Goal: Transaction & Acquisition: Purchase product/service

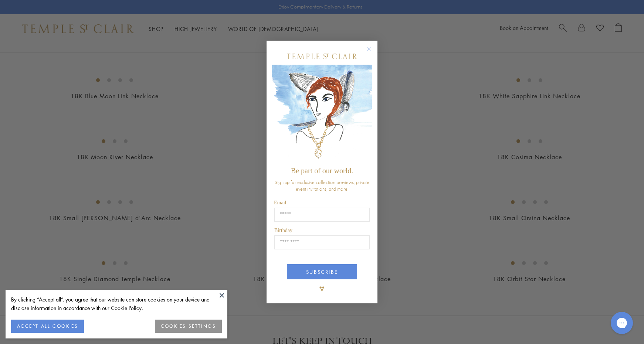
scroll to position [634, 0]
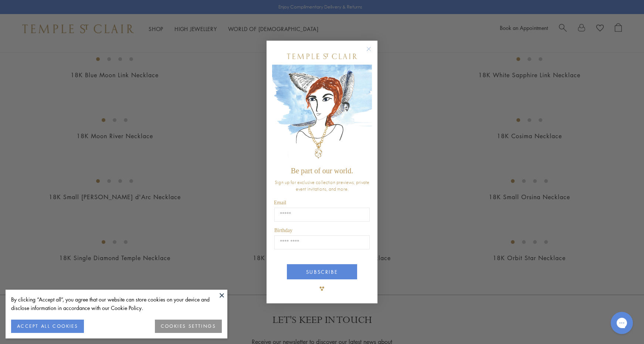
click at [368, 49] on icon "Close dialog" at bounding box center [369, 49] width 4 height 4
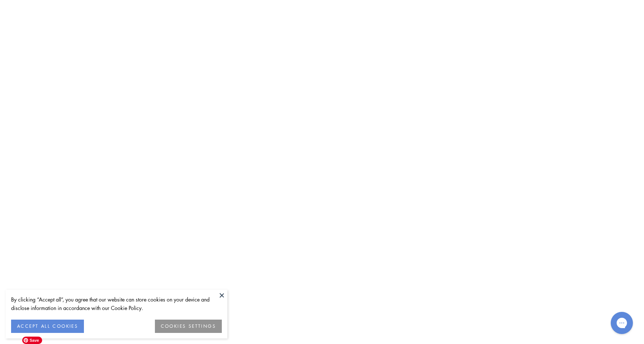
scroll to position [2644, 0]
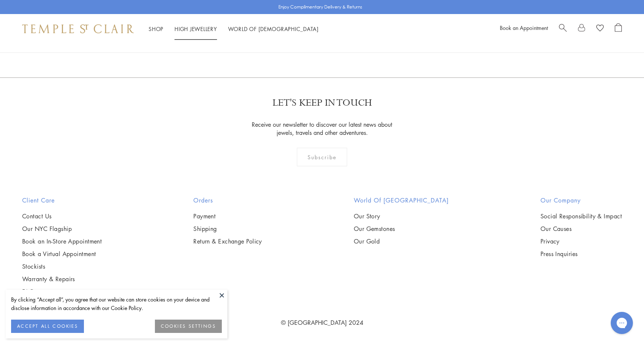
click at [192, 27] on link "High Jewellery High Jewellery" at bounding box center [196, 28] width 43 height 7
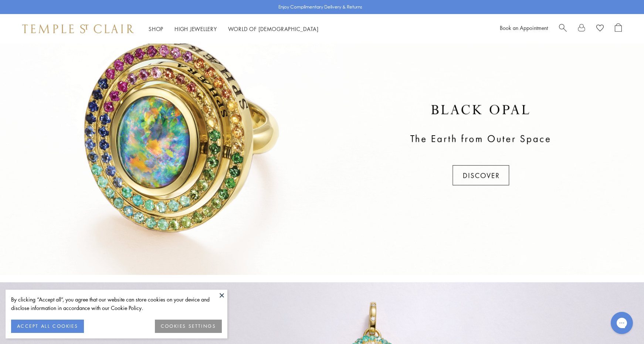
scroll to position [228, 0]
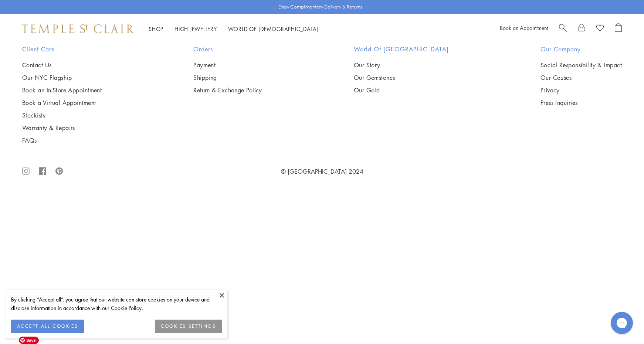
scroll to position [1223, 0]
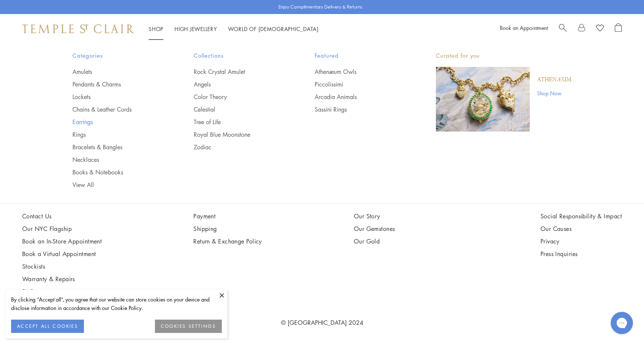
click at [84, 122] on link "Earrings" at bounding box center [119, 122] width 92 height 8
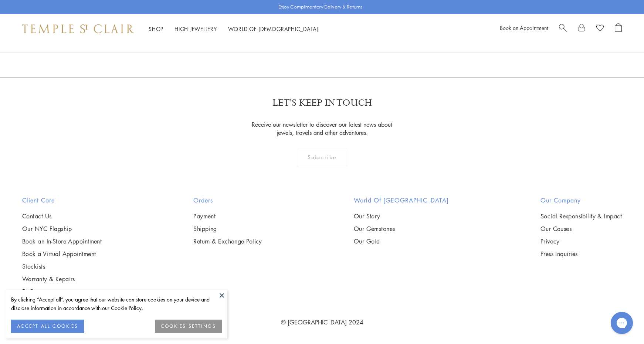
scroll to position [2560, 0]
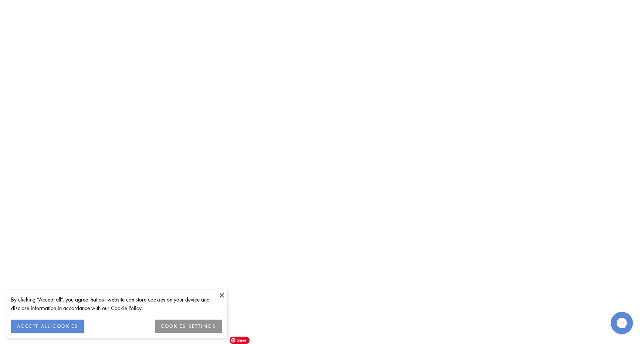
click at [0, 0] on img at bounding box center [0, 0] width 0 height 0
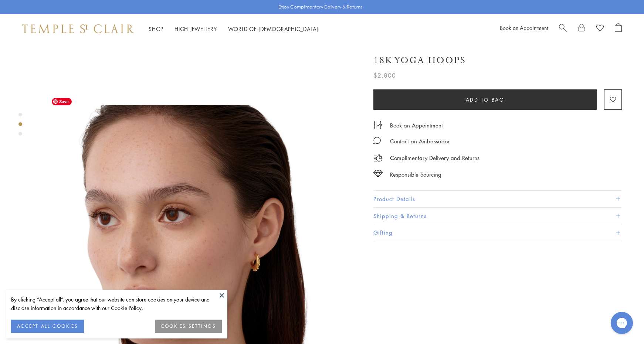
scroll to position [270, 0]
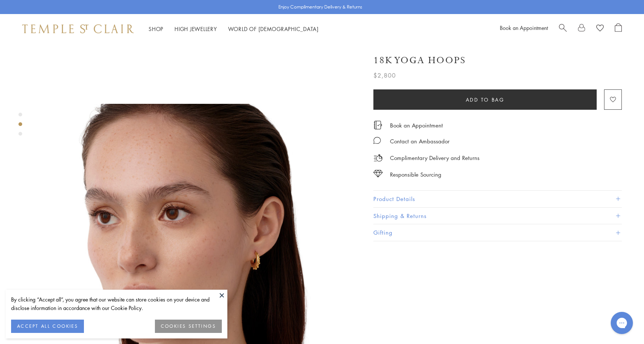
click at [222, 296] on button at bounding box center [221, 295] width 11 height 11
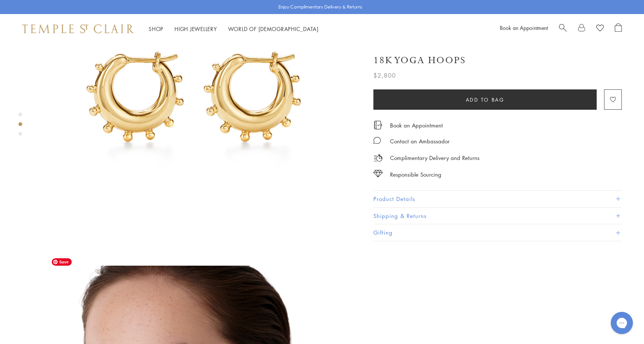
scroll to position [0, 0]
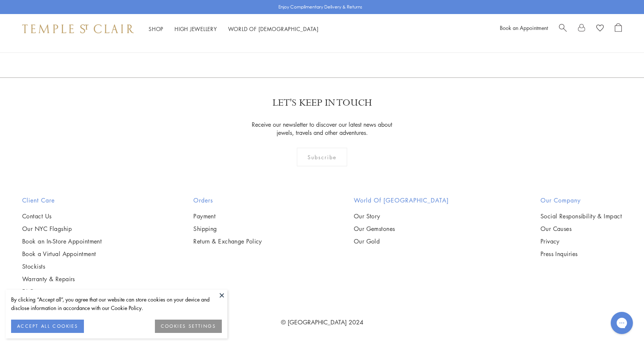
scroll to position [4328, 0]
click at [309, 48] on link "2" at bounding box center [310, 37] width 24 height 20
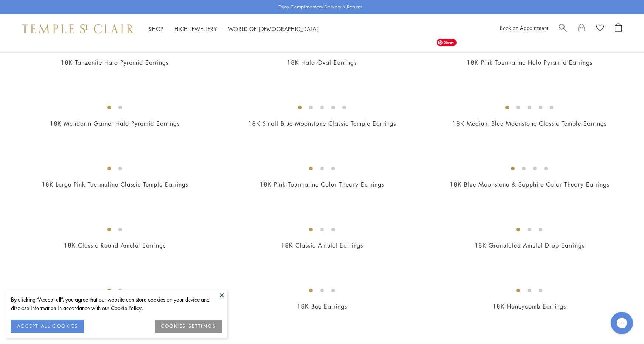
scroll to position [343, 0]
click at [0, 0] on img at bounding box center [0, 0] width 0 height 0
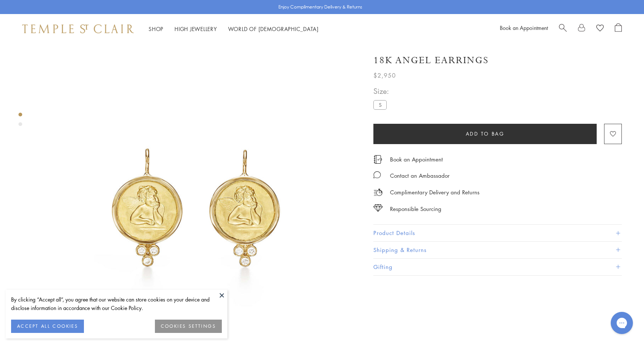
scroll to position [9, 0]
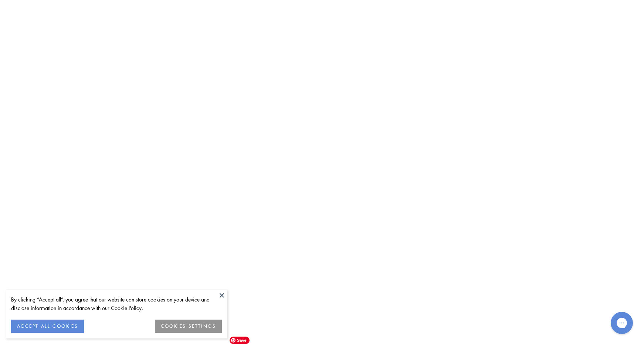
scroll to position [3270, 0]
click at [0, 0] on img at bounding box center [0, 0] width 0 height 0
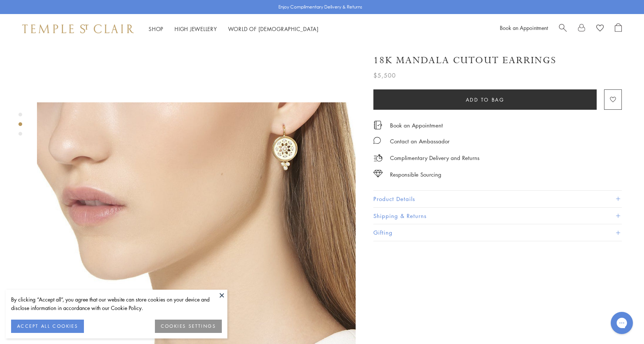
scroll to position [250, 0]
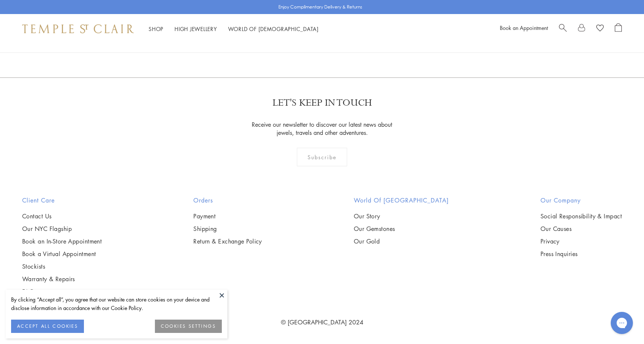
scroll to position [2750, 0]
